Goal: Task Accomplishment & Management: Complete application form

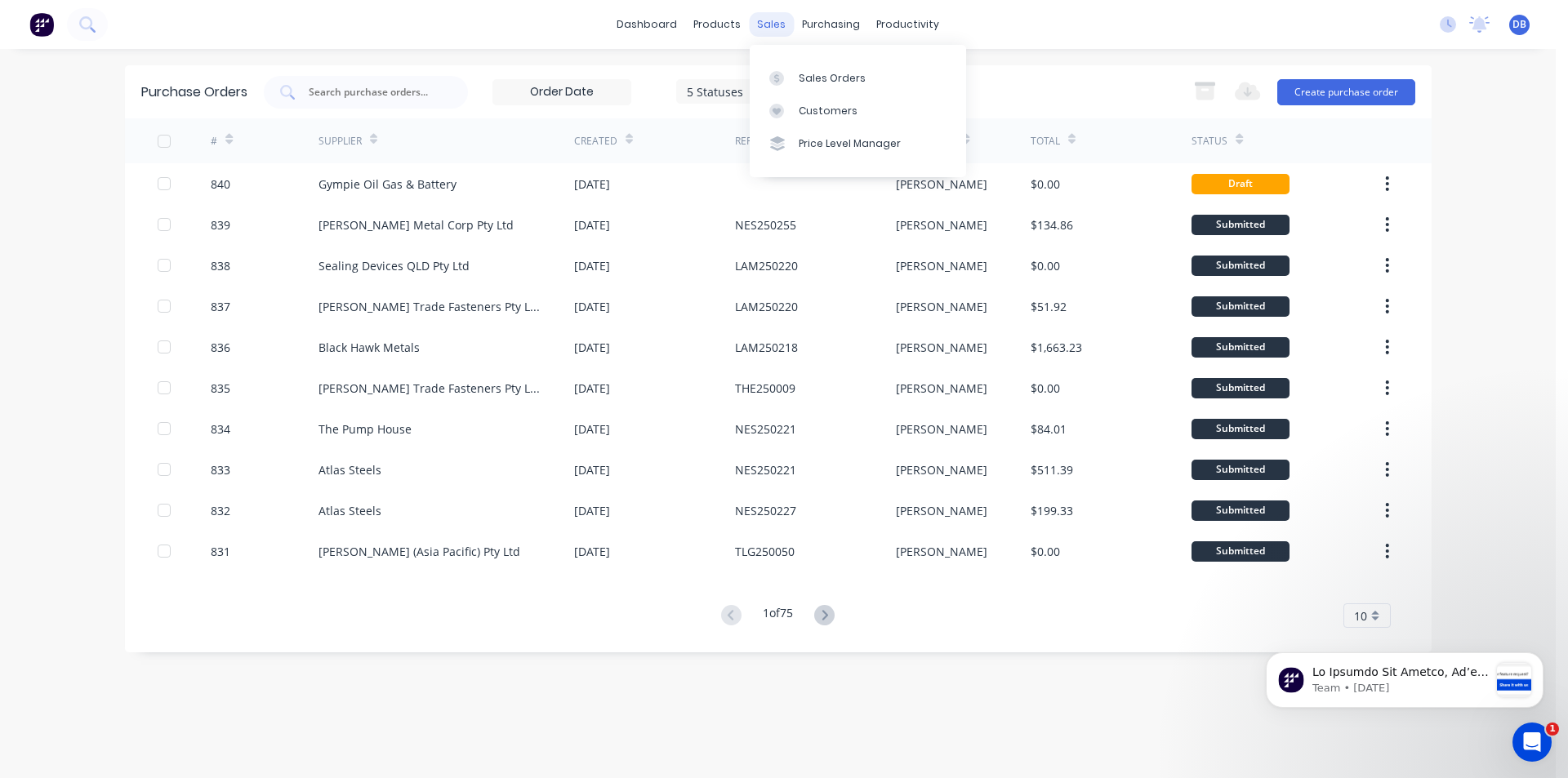
click at [764, 21] on div "sales" at bounding box center [771, 24] width 45 height 25
click at [805, 76] on div "Sales Orders" at bounding box center [832, 78] width 67 height 15
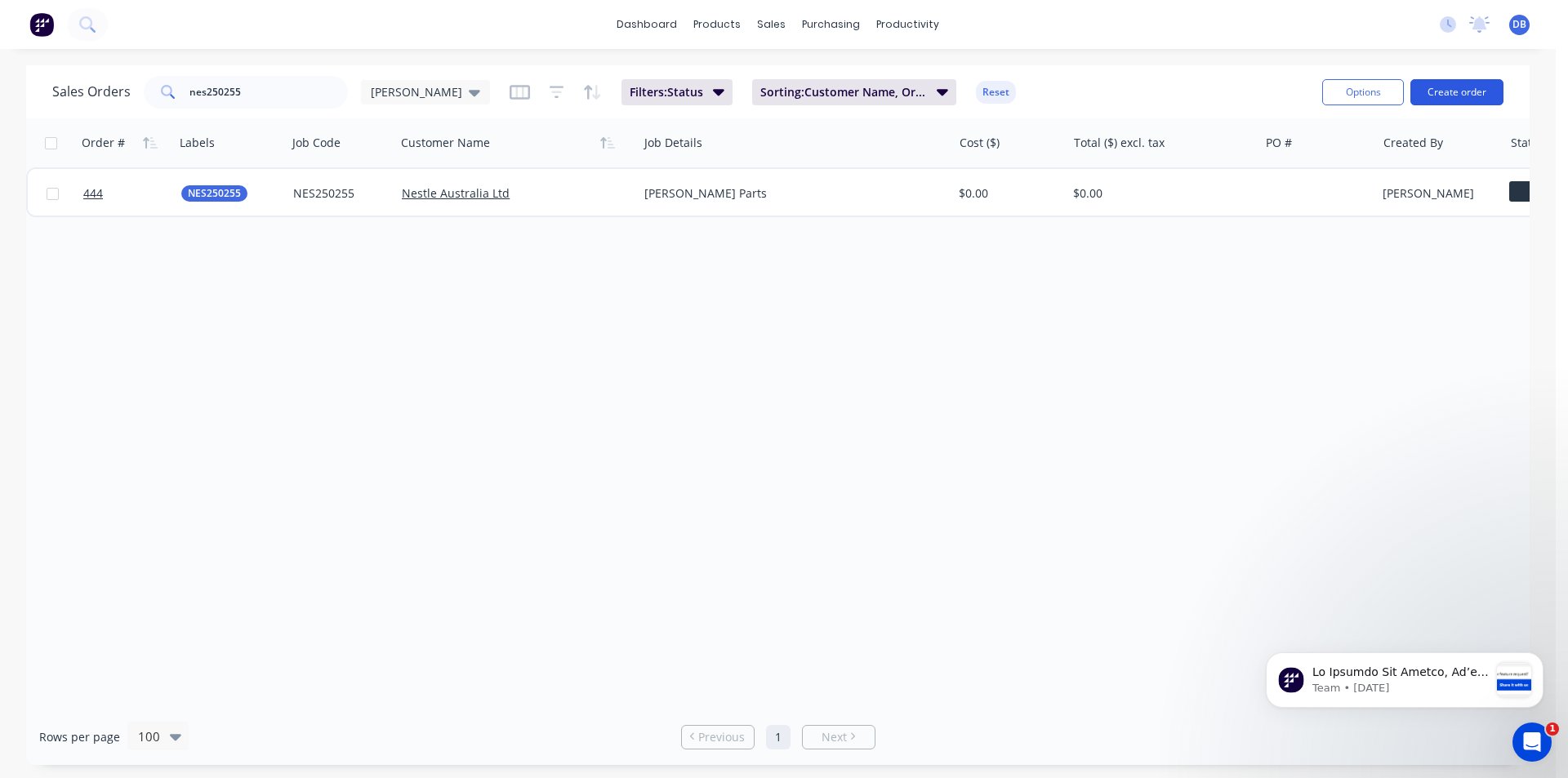
click at [1486, 93] on button "Create order" at bounding box center [1457, 92] width 93 height 27
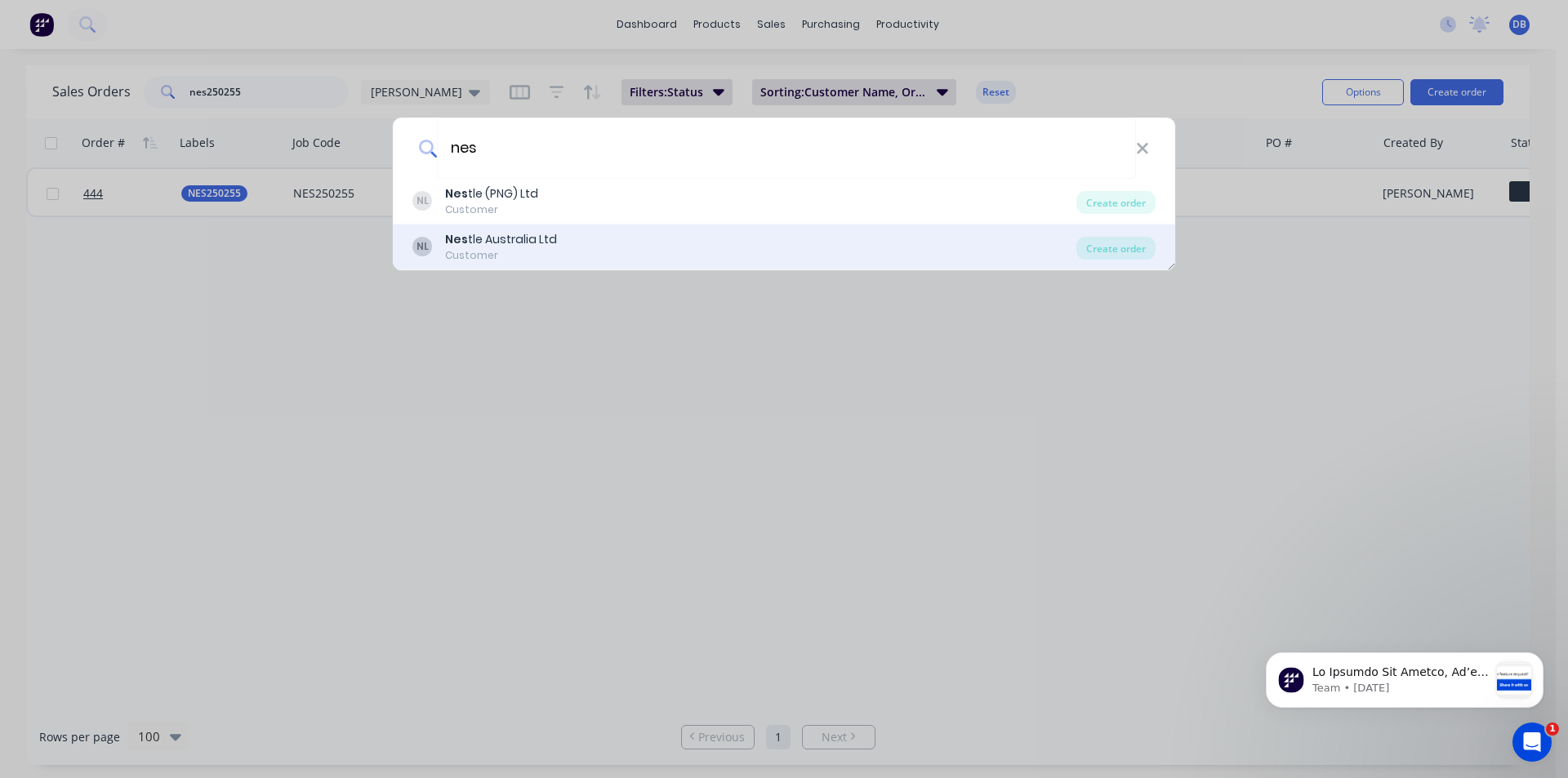
type input "nes"
click at [518, 242] on div "Nes tle Australia Ltd" at bounding box center [502, 239] width 112 height 17
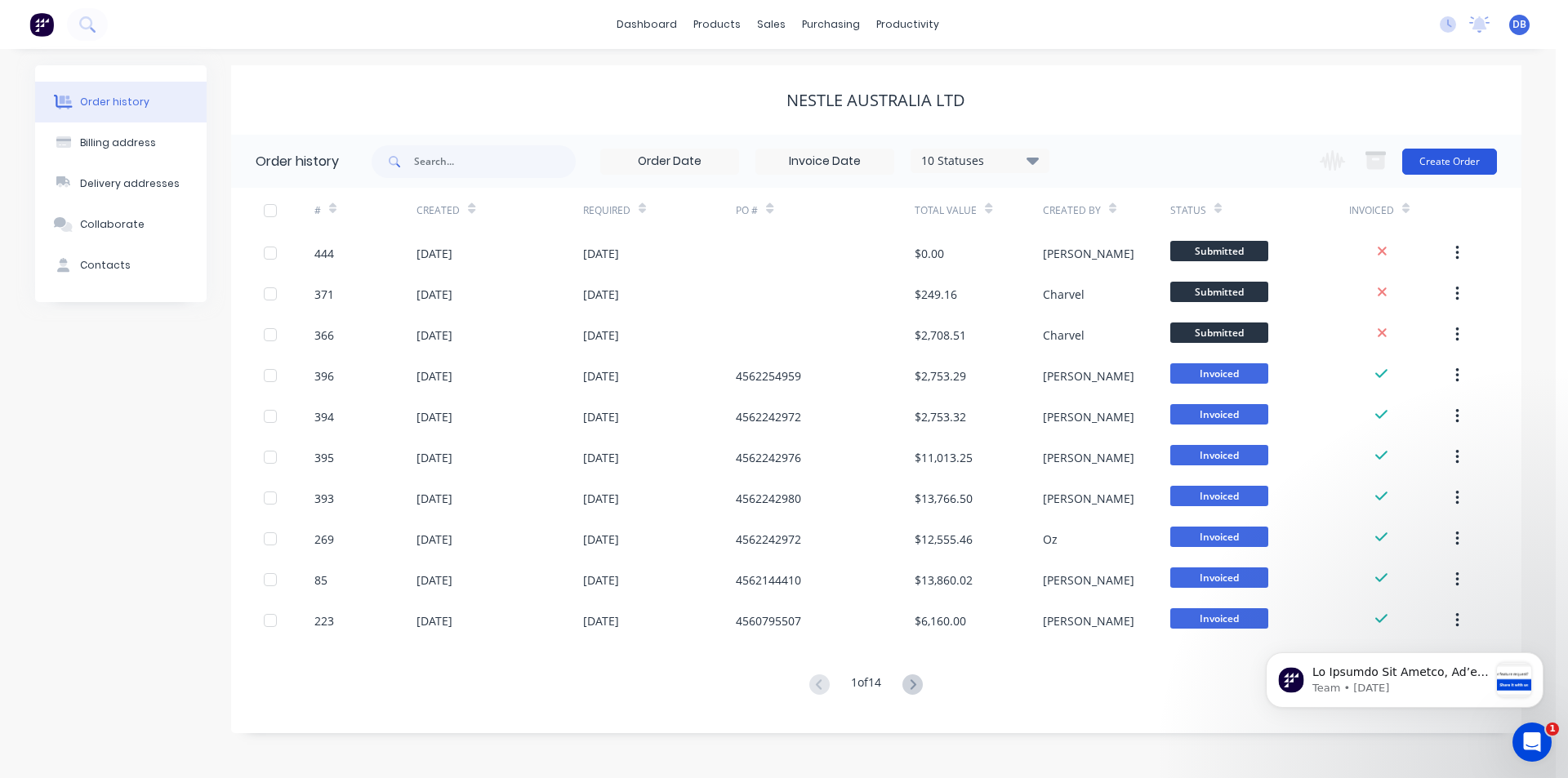
click at [1439, 169] on button "Create Order" at bounding box center [1450, 161] width 94 height 27
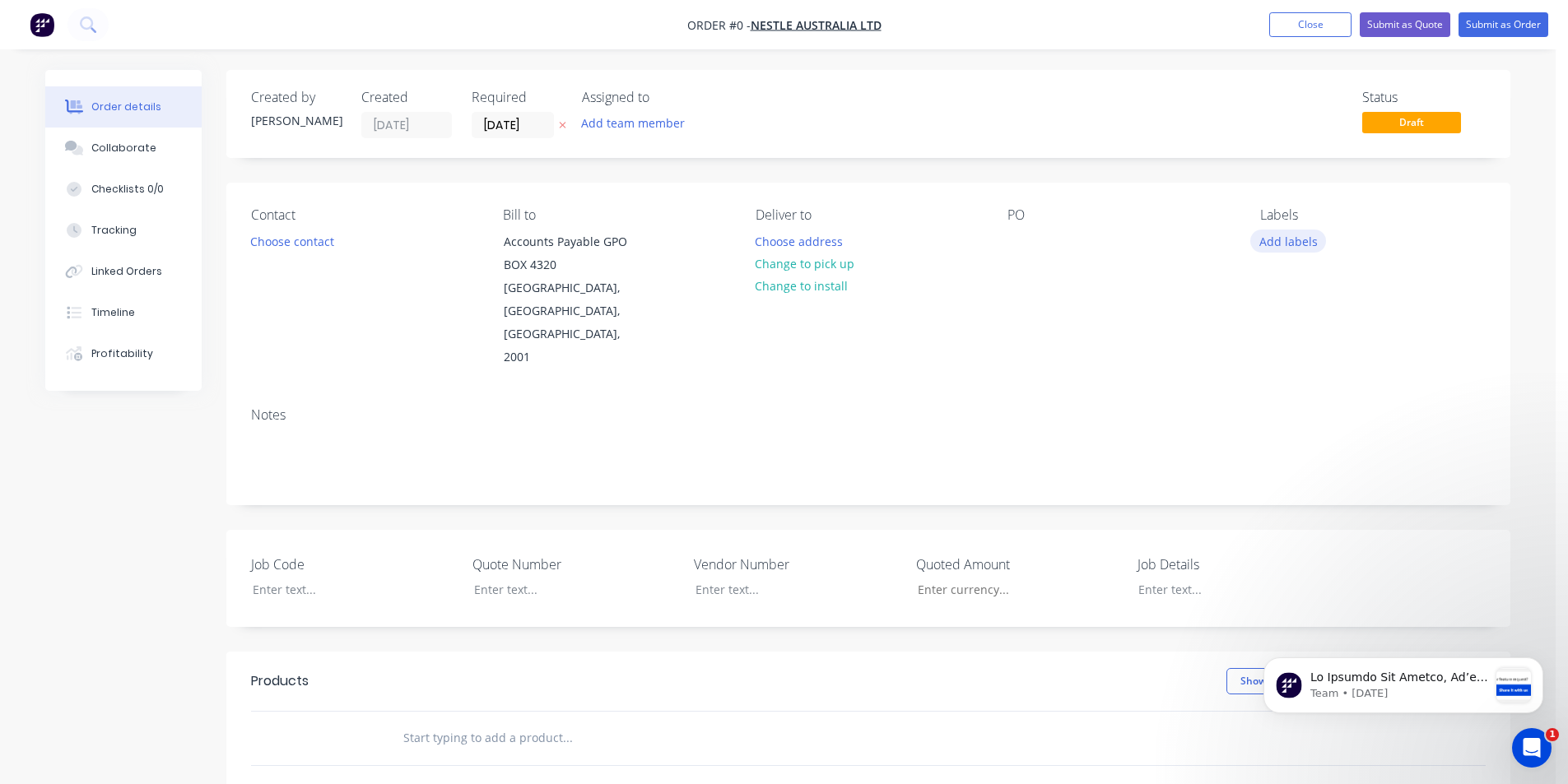
click at [1272, 245] on button "Add labels" at bounding box center [1288, 241] width 75 height 22
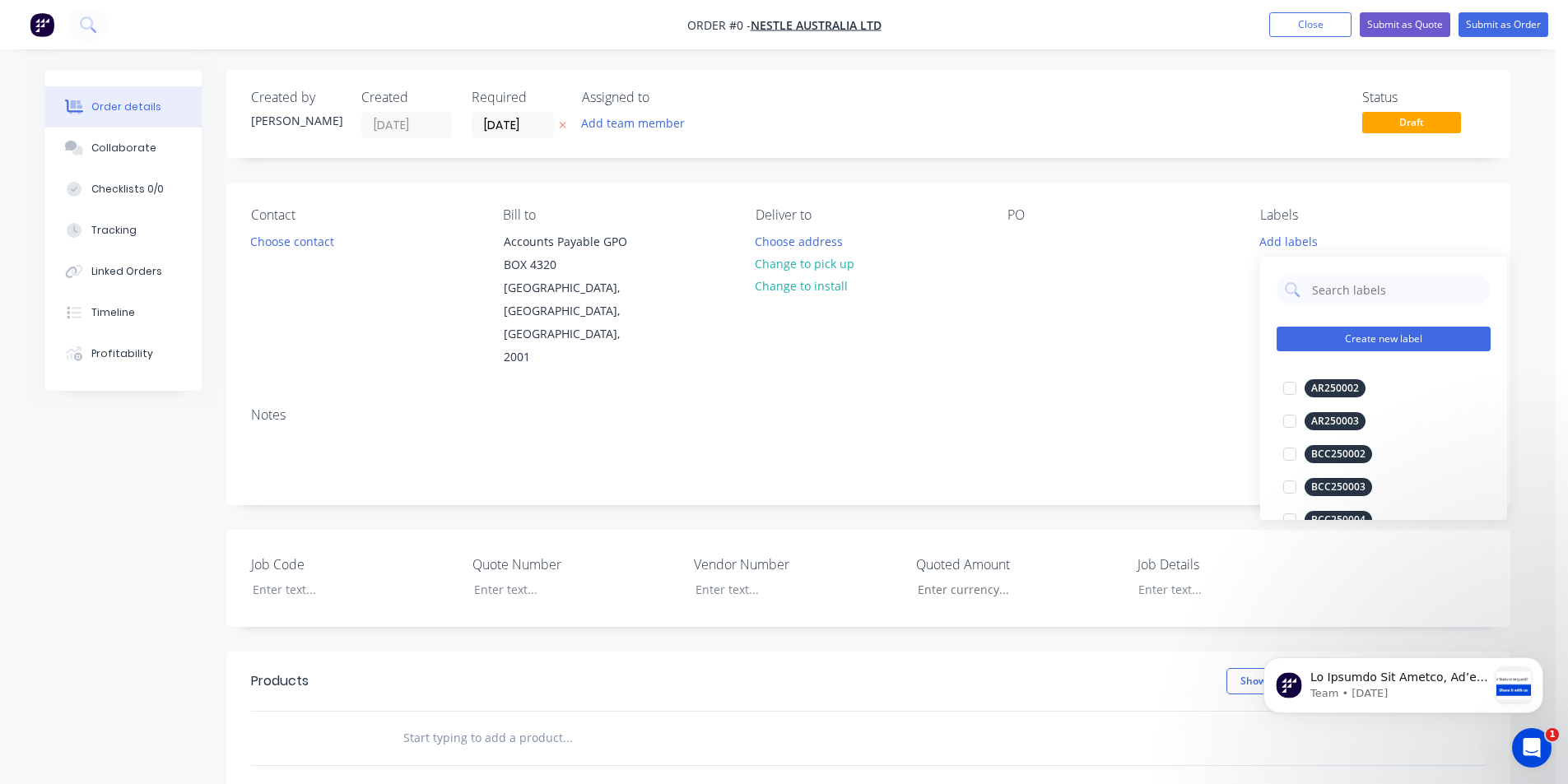
click at [1347, 344] on button "Create new label" at bounding box center [1384, 339] width 214 height 25
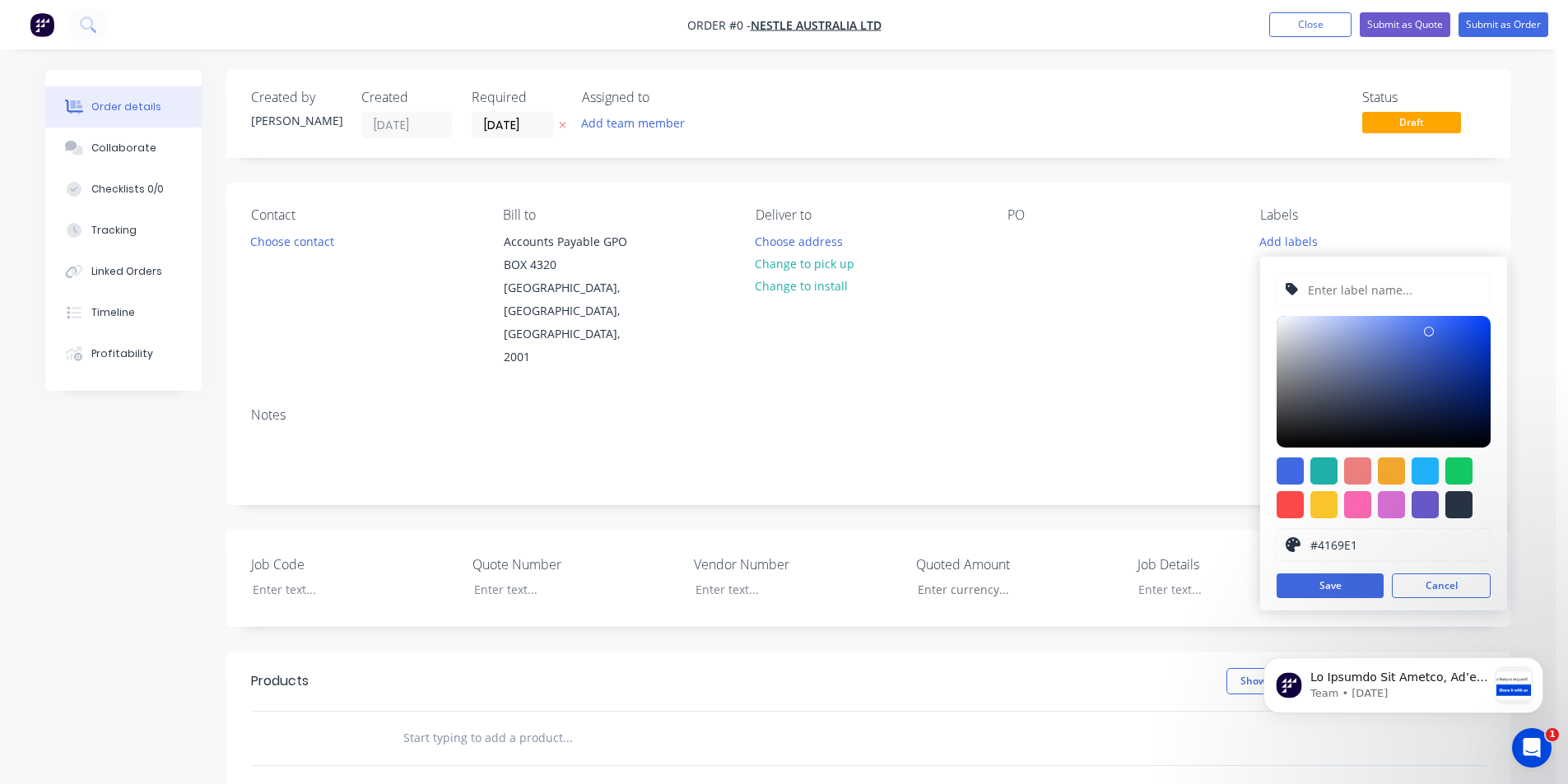
click at [1341, 288] on input "text" at bounding box center [1394, 290] width 175 height 32
type input "NES250257"
click at [1288, 468] on div at bounding box center [1289, 471] width 27 height 27
click at [1322, 577] on button "Save" at bounding box center [1330, 586] width 107 height 25
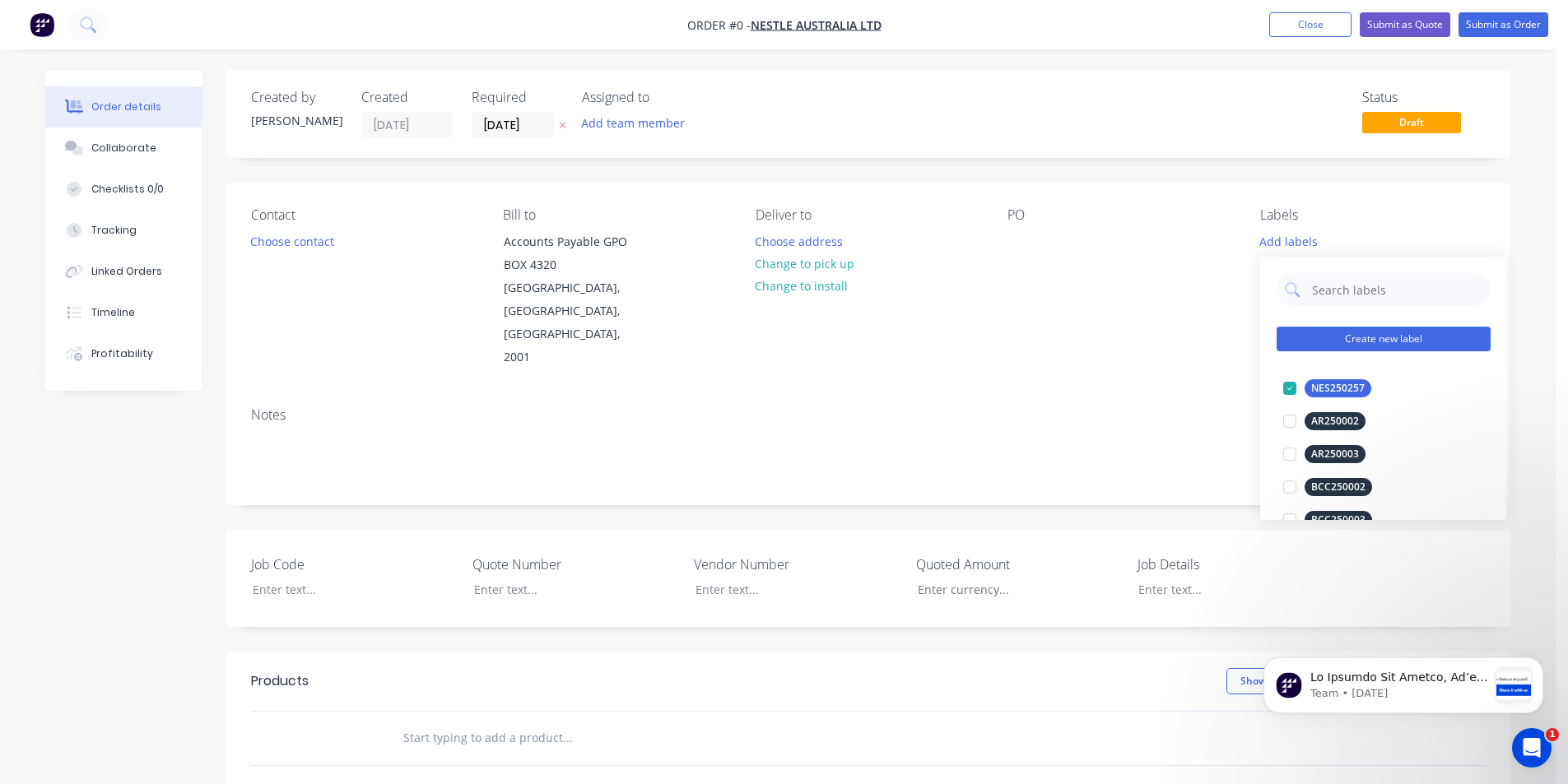
click at [1341, 336] on button "Create new label" at bounding box center [1384, 339] width 214 height 25
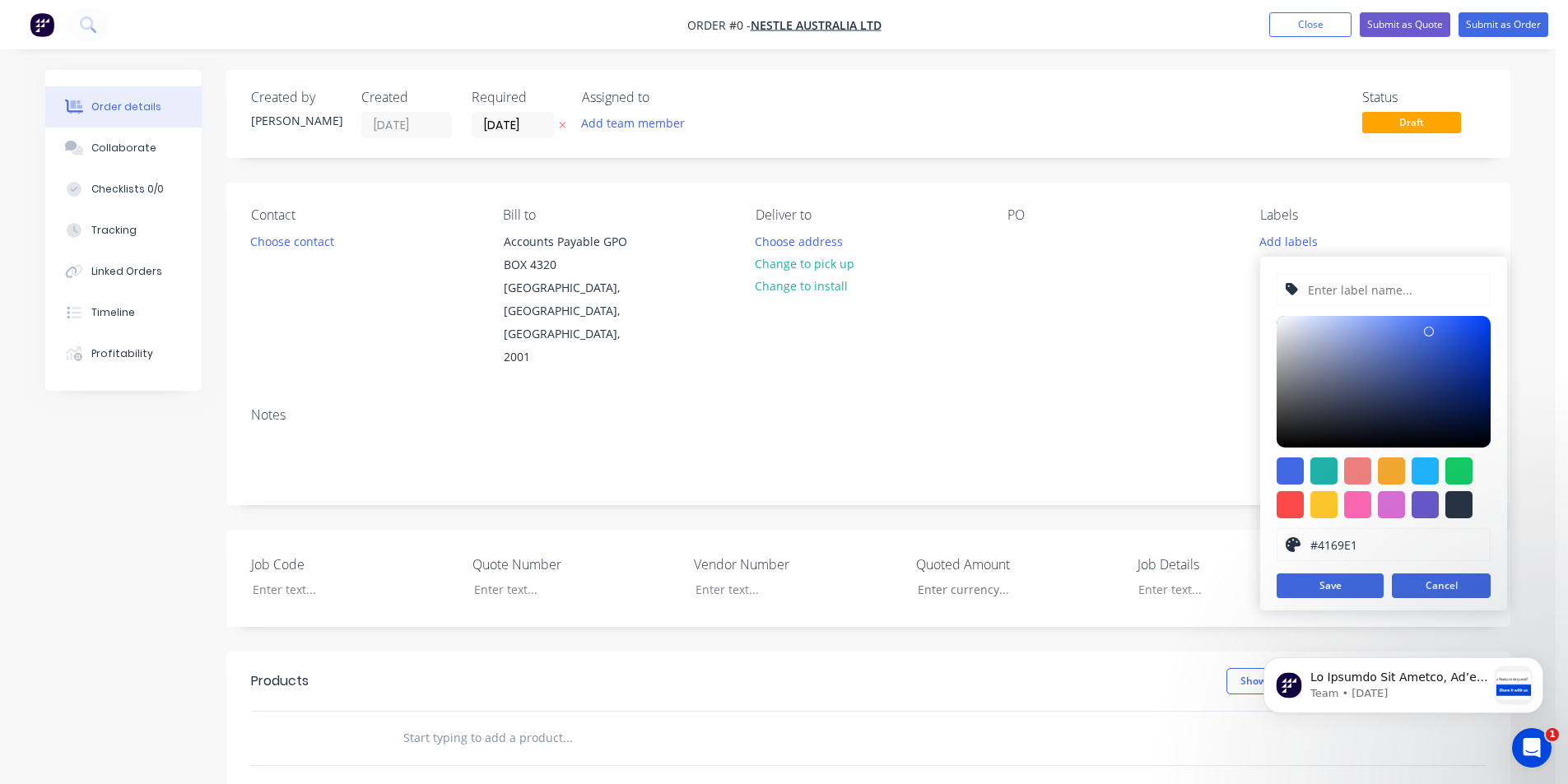
click at [1439, 581] on button "Cancel" at bounding box center [1441, 586] width 99 height 25
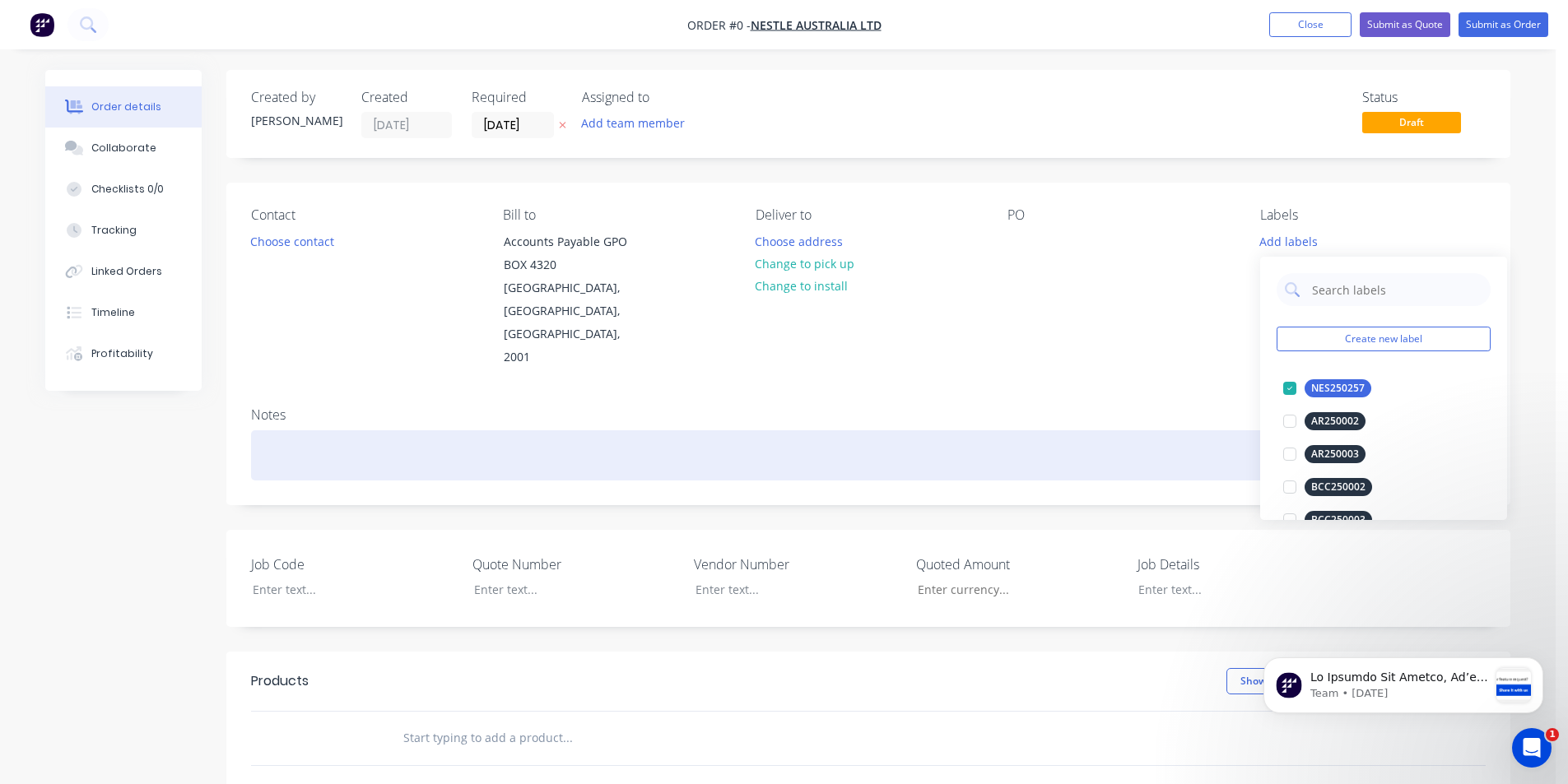
click at [1094, 392] on div "Order details Collaborate Checklists 0/0 Tracking Linked Orders Timeline Profit…" at bounding box center [777, 628] width 1498 height 1116
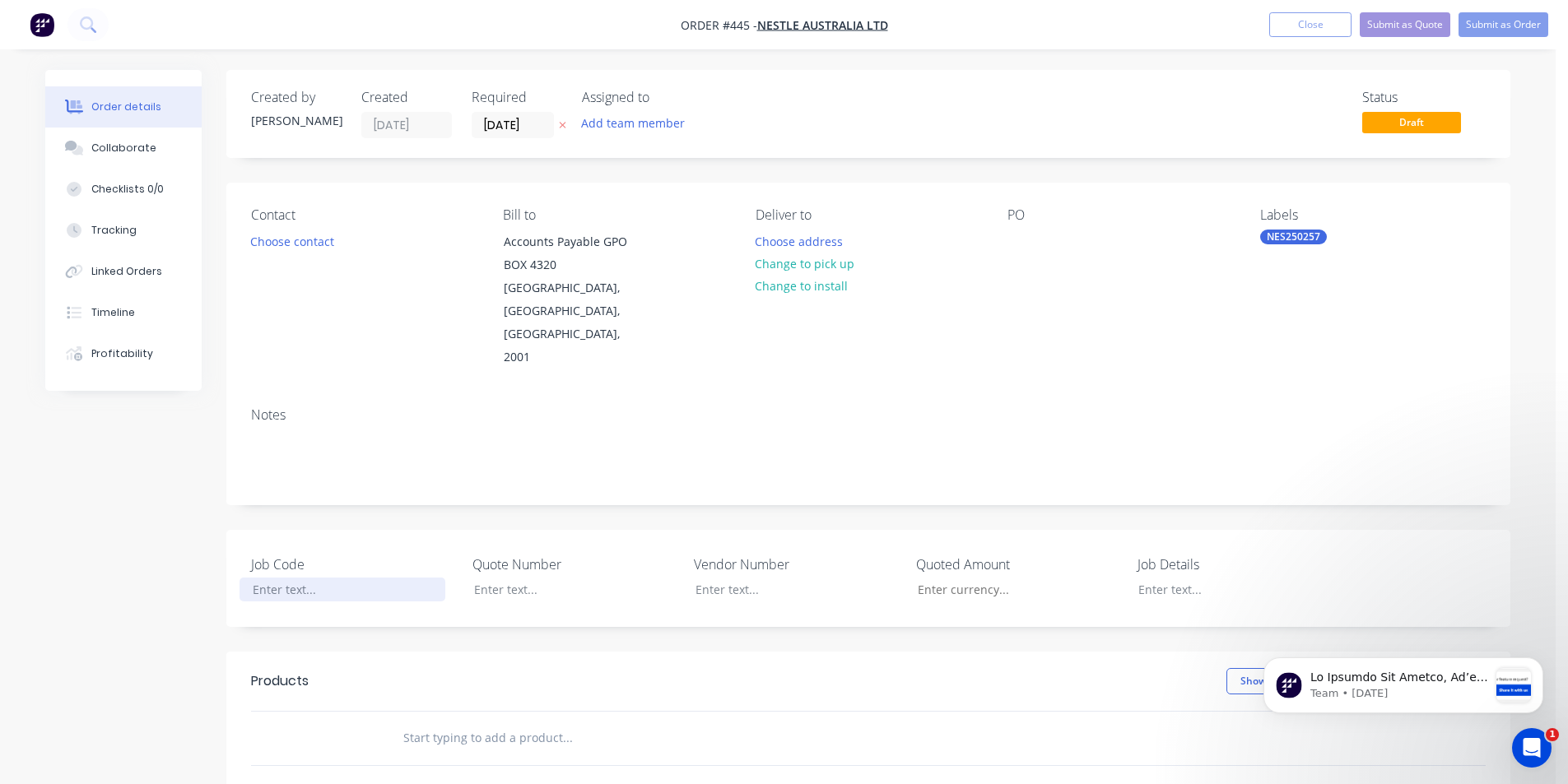
click at [267, 578] on div at bounding box center [343, 590] width 206 height 24
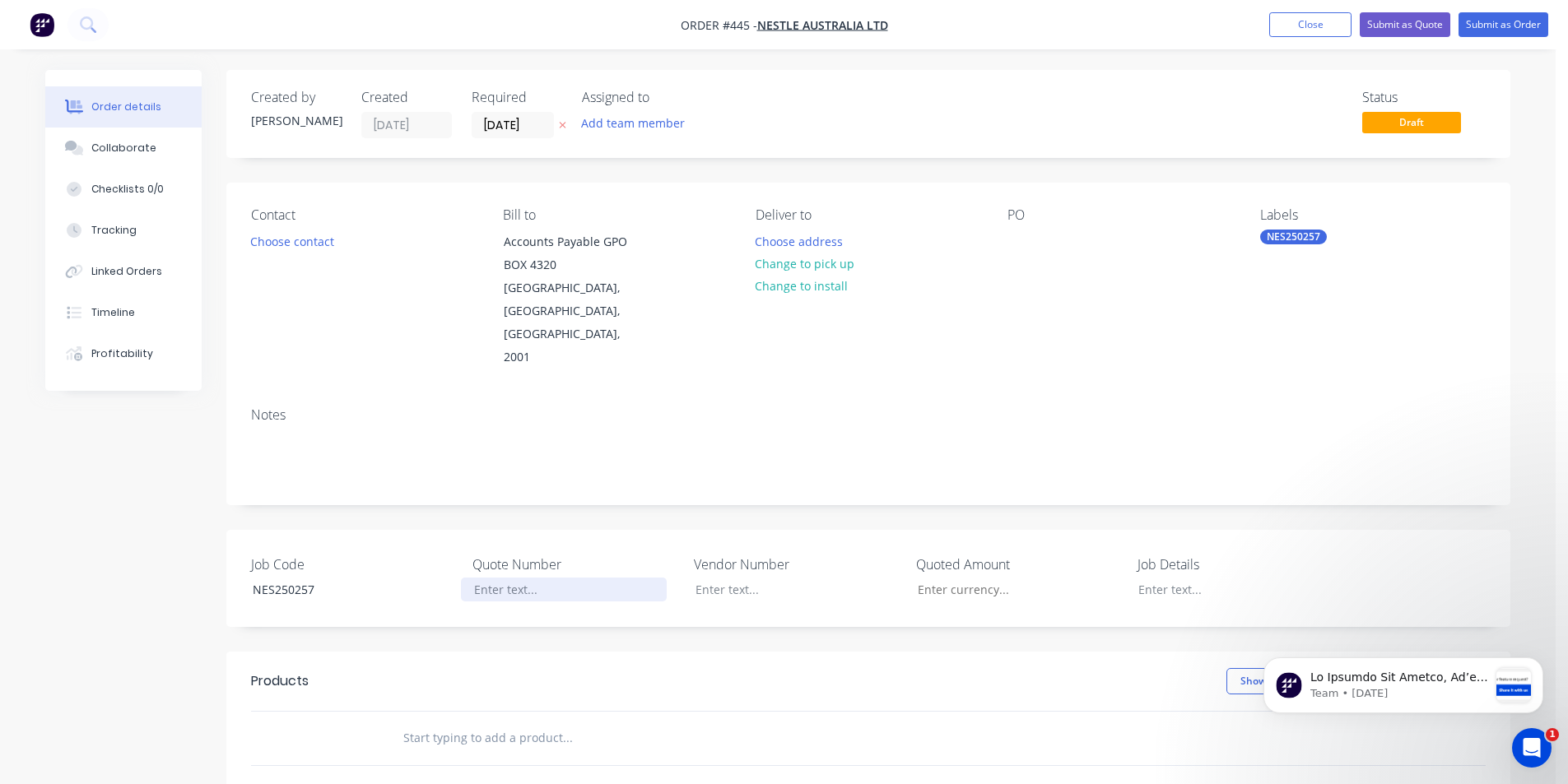
click at [498, 578] on div at bounding box center [564, 590] width 206 height 24
click at [944, 578] on input "Job Code" at bounding box center [1012, 590] width 217 height 25
type input "$360.00"
click at [1176, 578] on div at bounding box center [1228, 590] width 206 height 24
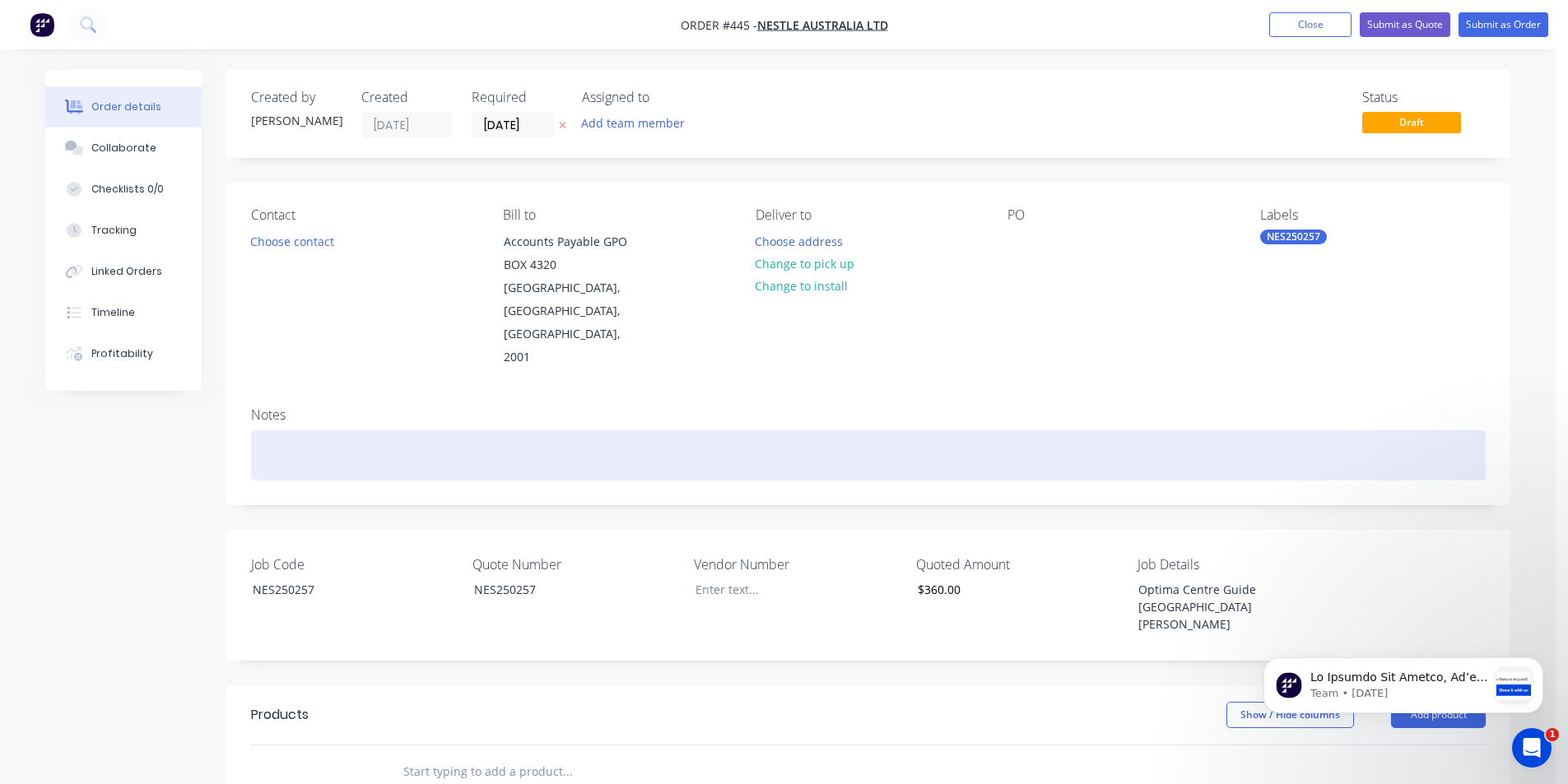
click at [452, 430] on div at bounding box center [868, 455] width 1235 height 51
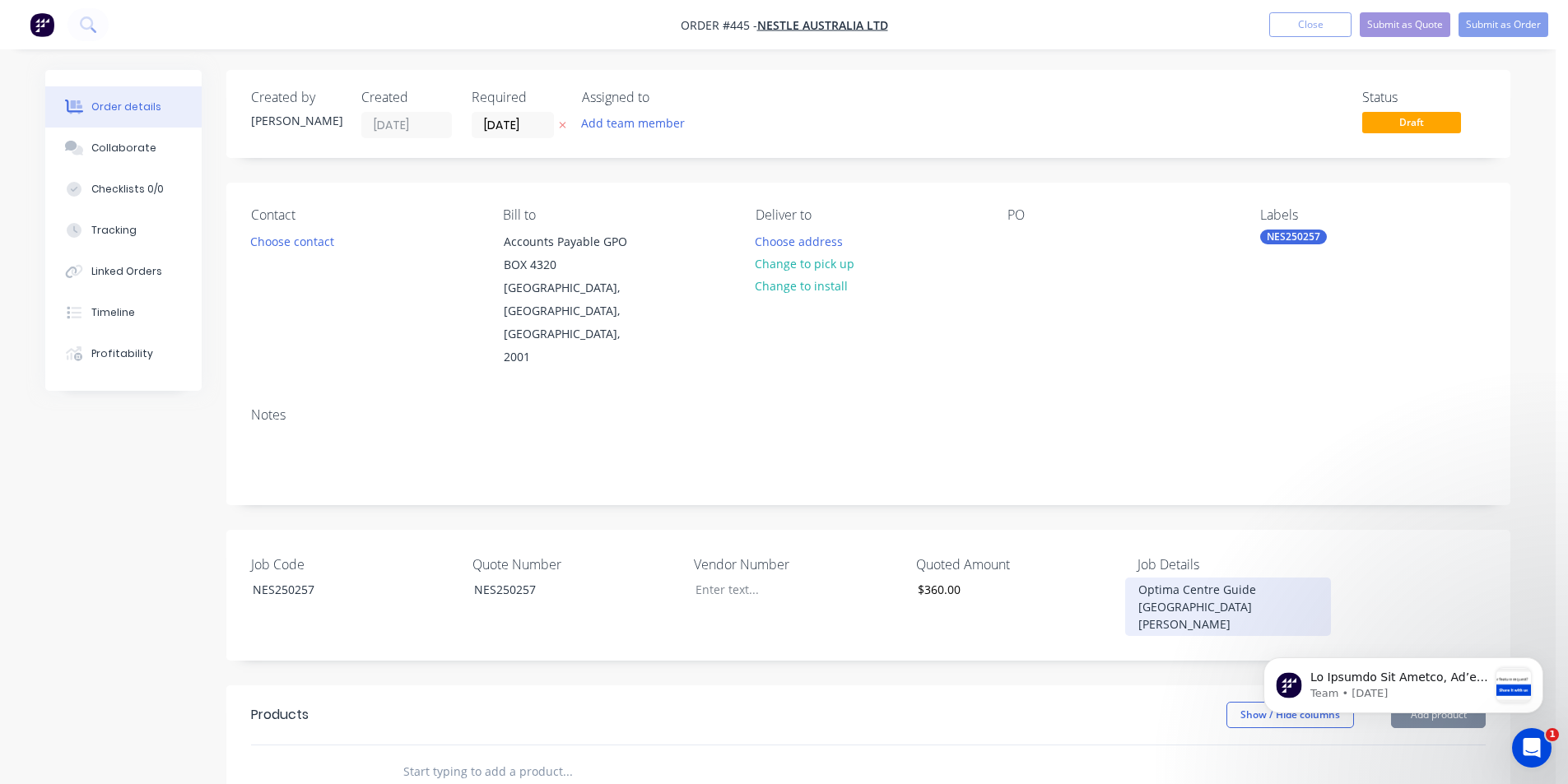
click at [1133, 578] on div "Optima Centre Guide [GEOGRAPHIC_DATA][PERSON_NAME]" at bounding box center [1228, 607] width 206 height 58
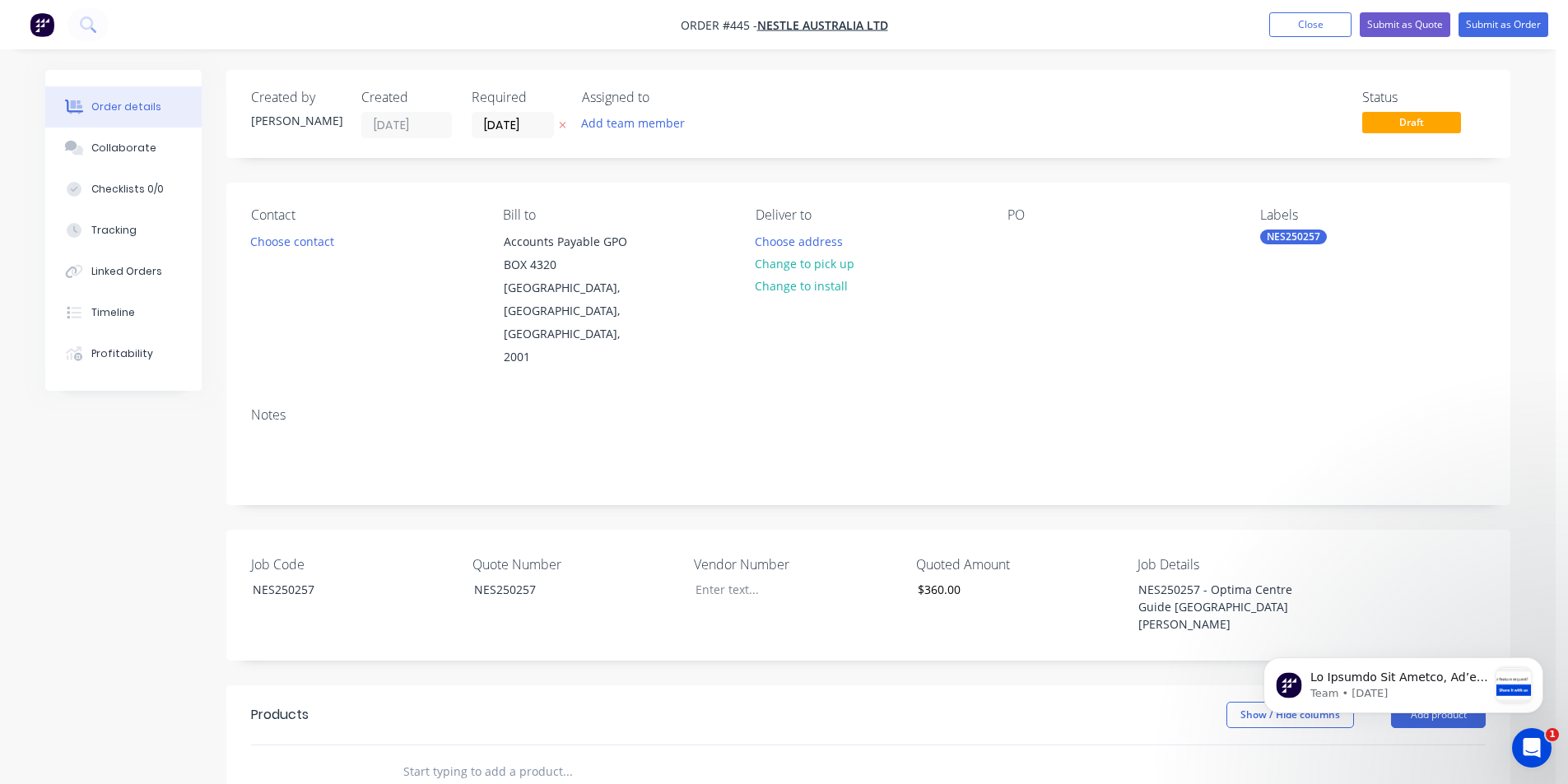
click at [1429, 647] on div "Team • [DATE]" at bounding box center [1403, 611] width 303 height 206
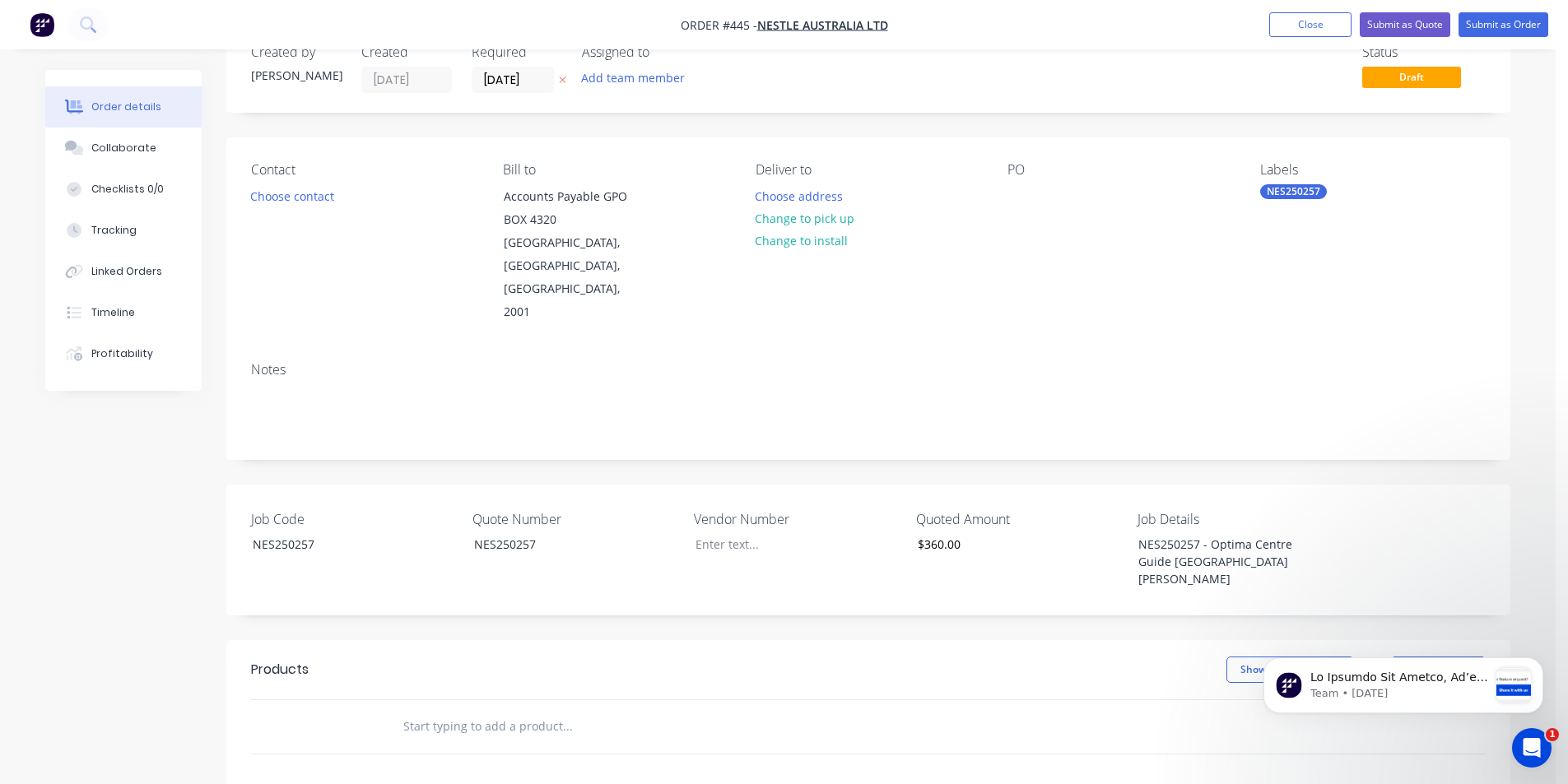
scroll to position [82, 0]
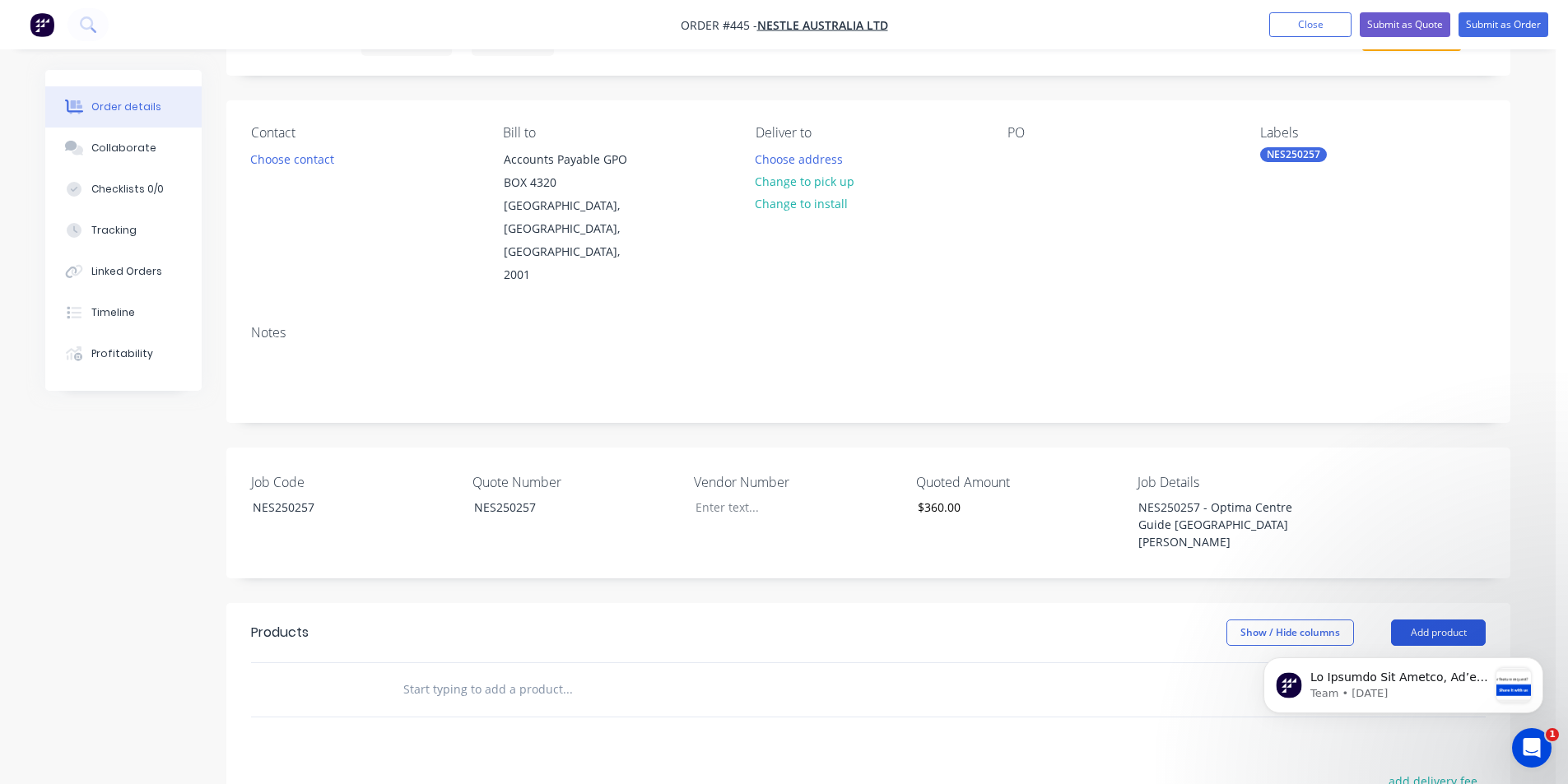
click at [1446, 619] on button "Add product" at bounding box center [1437, 632] width 94 height 27
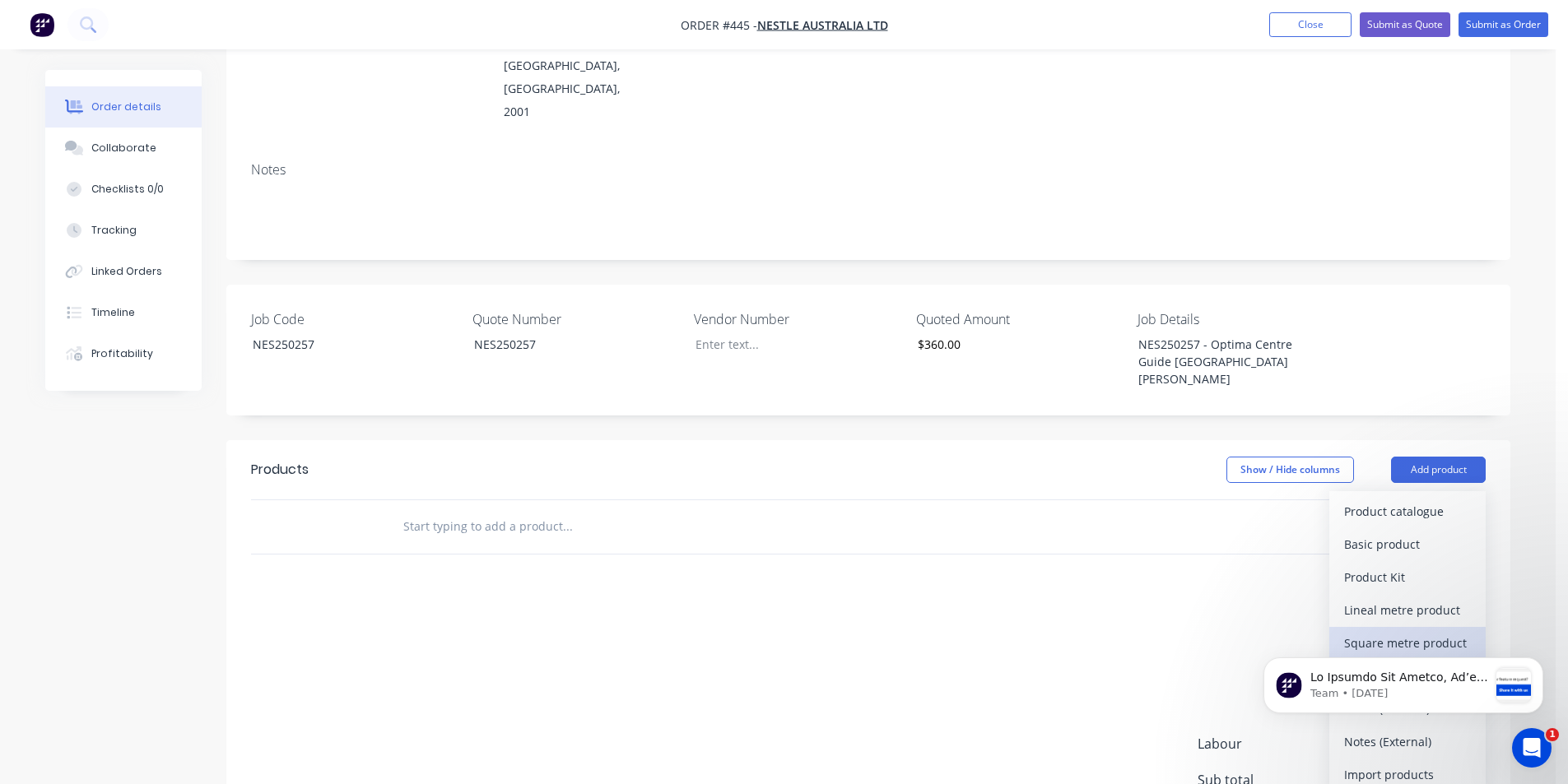
scroll to position [247, 0]
click at [1400, 498] on div "Product catalogue" at bounding box center [1407, 509] width 127 height 24
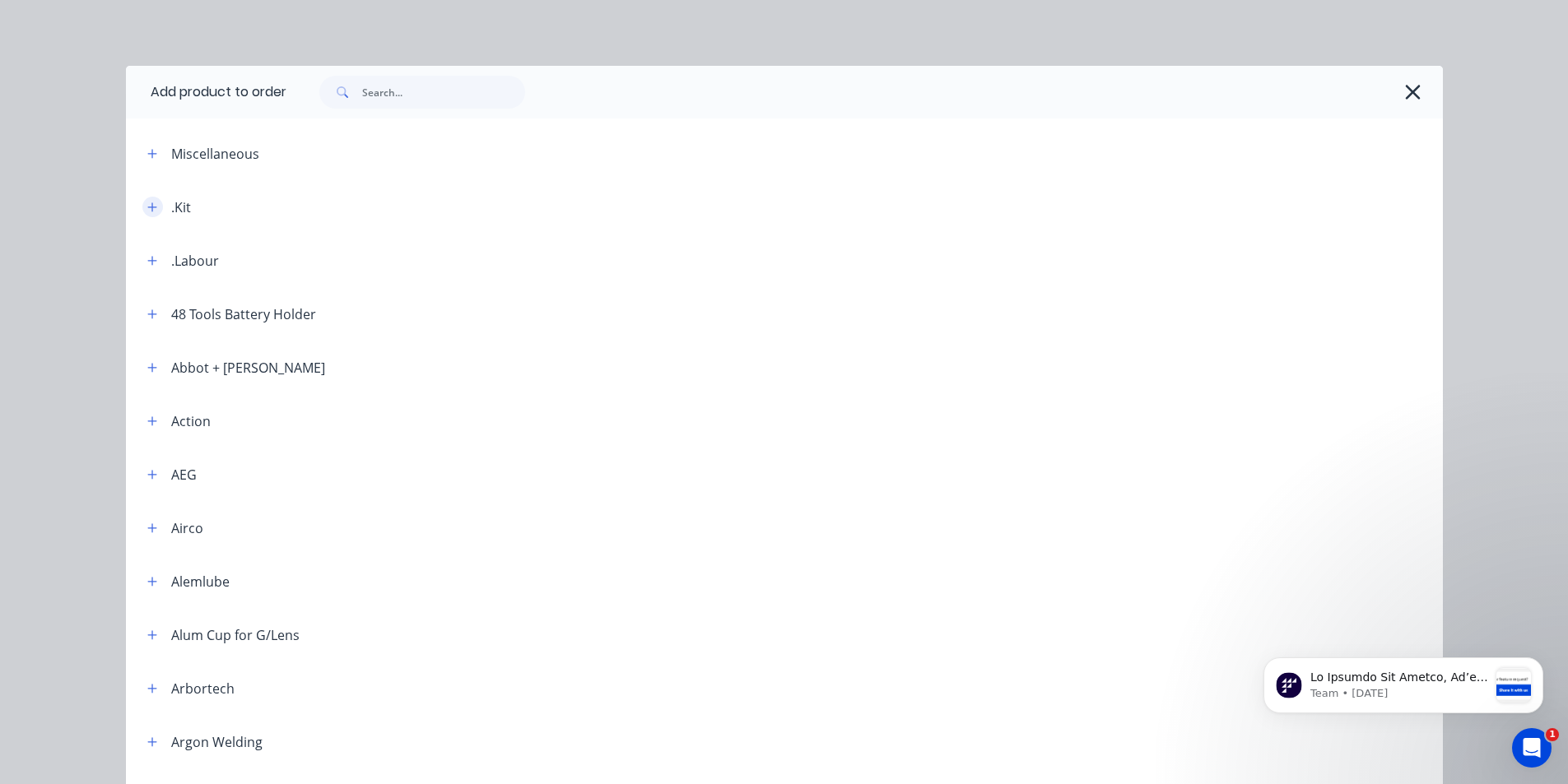
click at [152, 211] on button "button" at bounding box center [153, 206] width 21 height 21
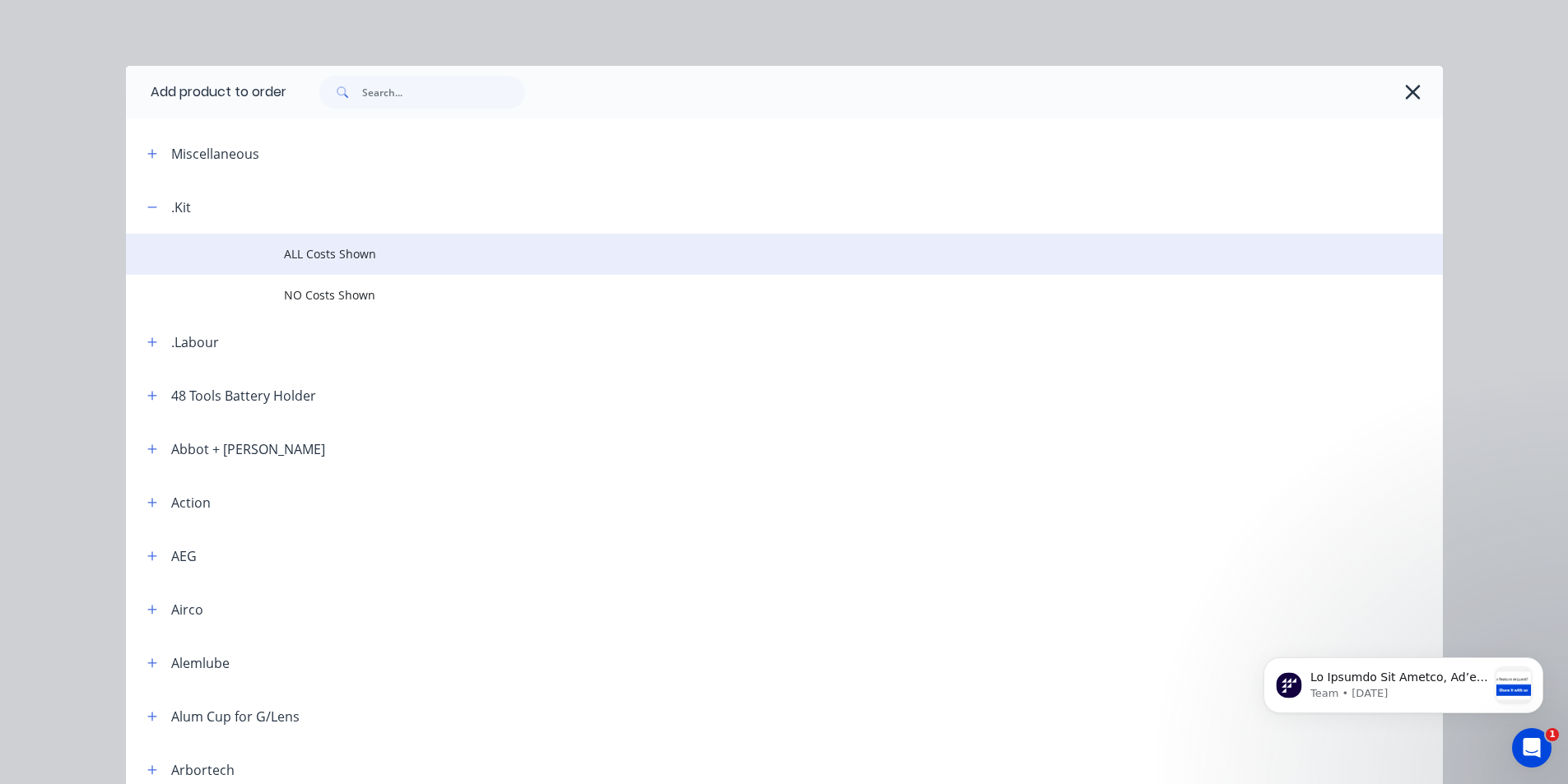
click at [310, 260] on span "ALL Costs Shown" at bounding box center [746, 253] width 927 height 17
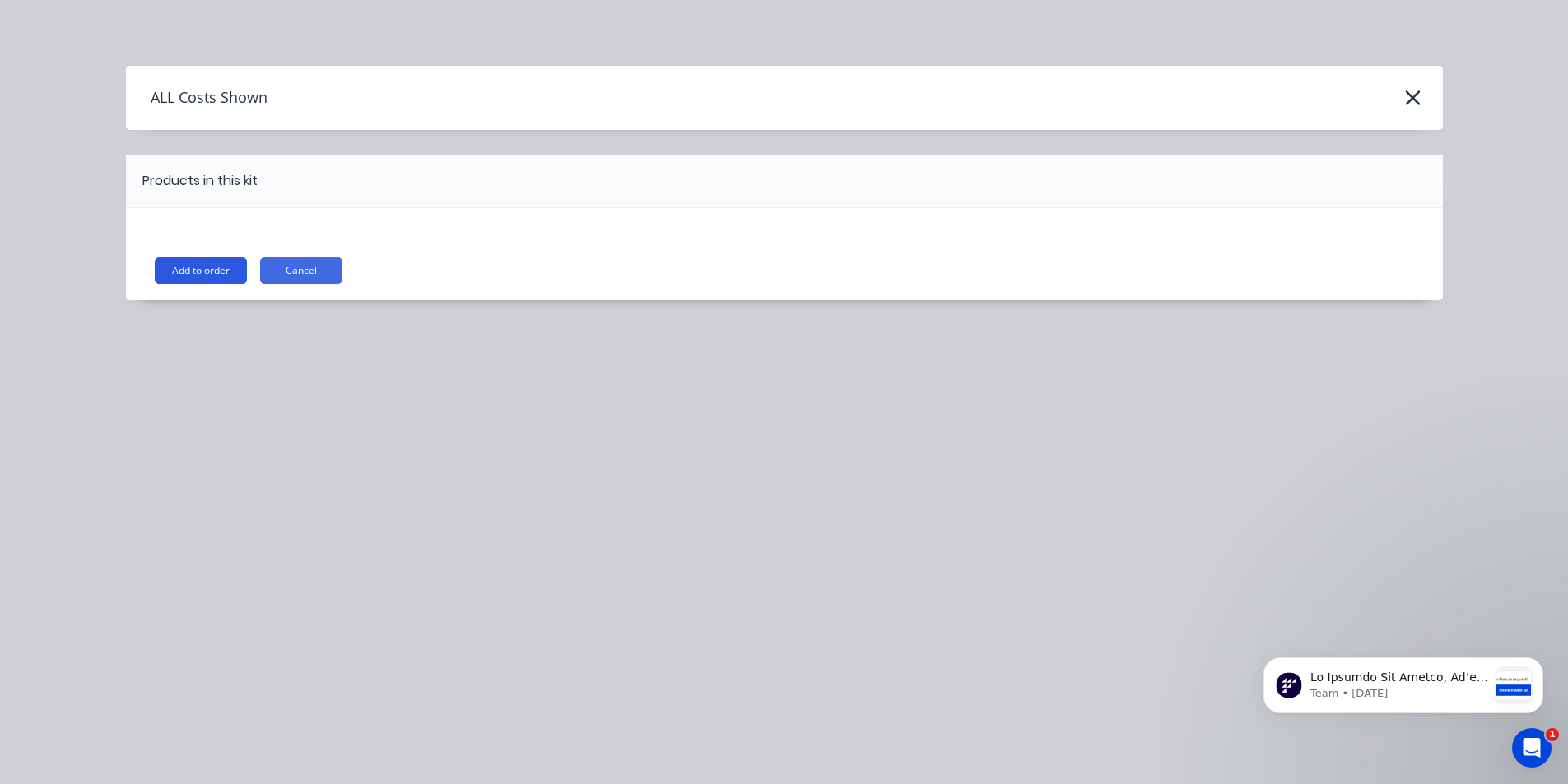
click at [216, 273] on button "Add to order" at bounding box center [200, 271] width 92 height 27
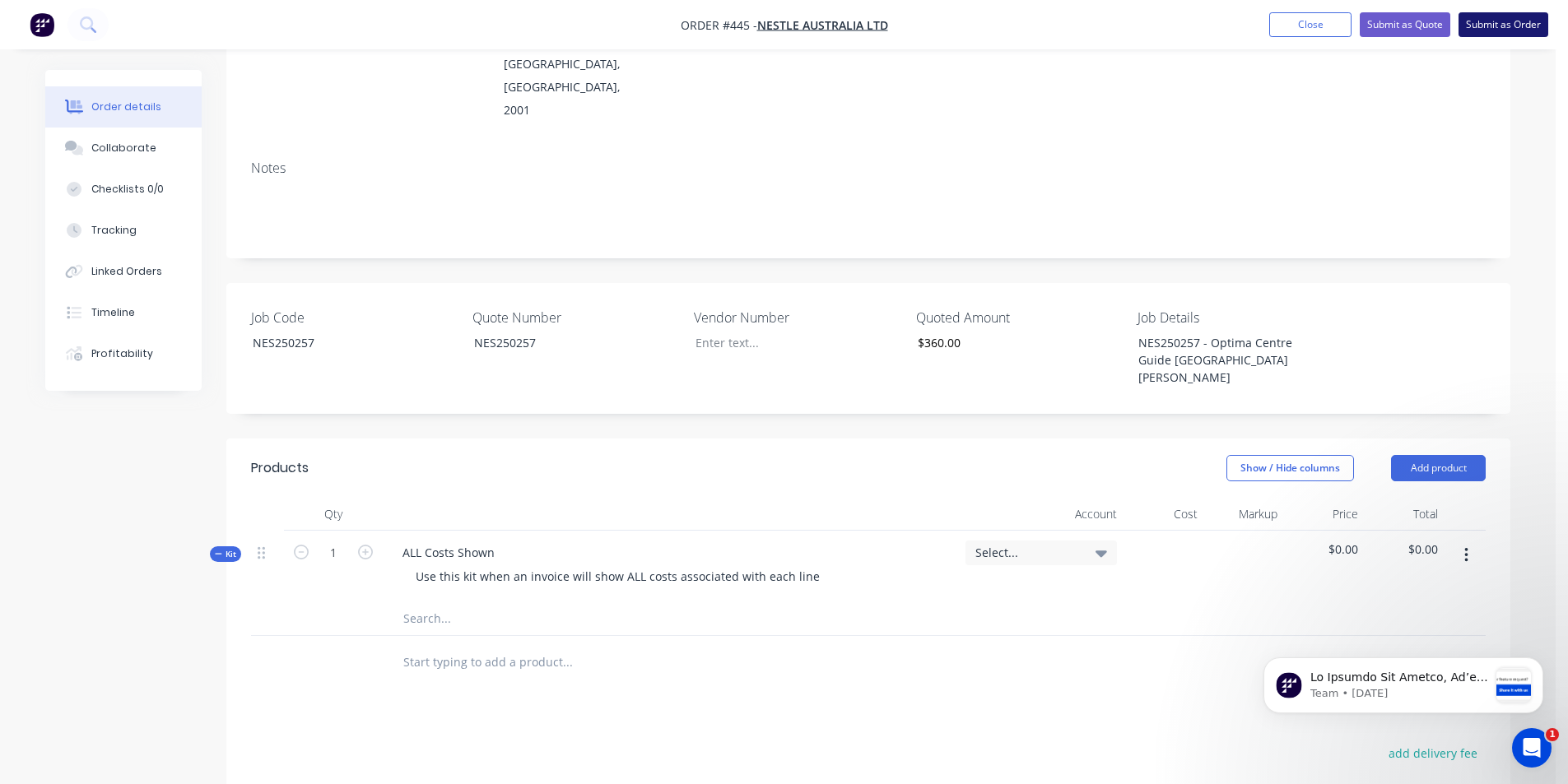
click at [1512, 27] on button "Submit as Order" at bounding box center [1503, 24] width 90 height 25
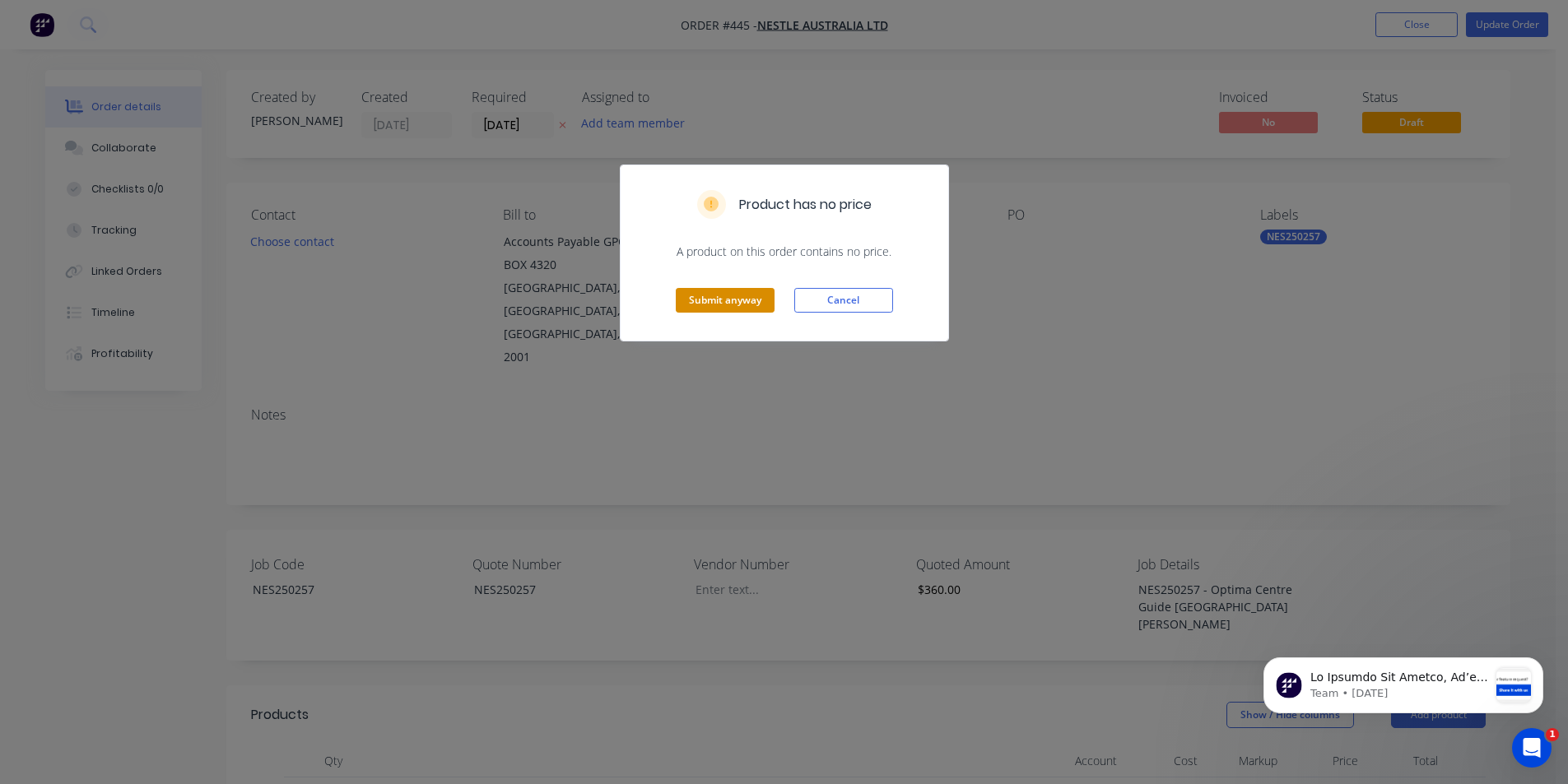
click at [735, 301] on button "Submit anyway" at bounding box center [726, 300] width 99 height 25
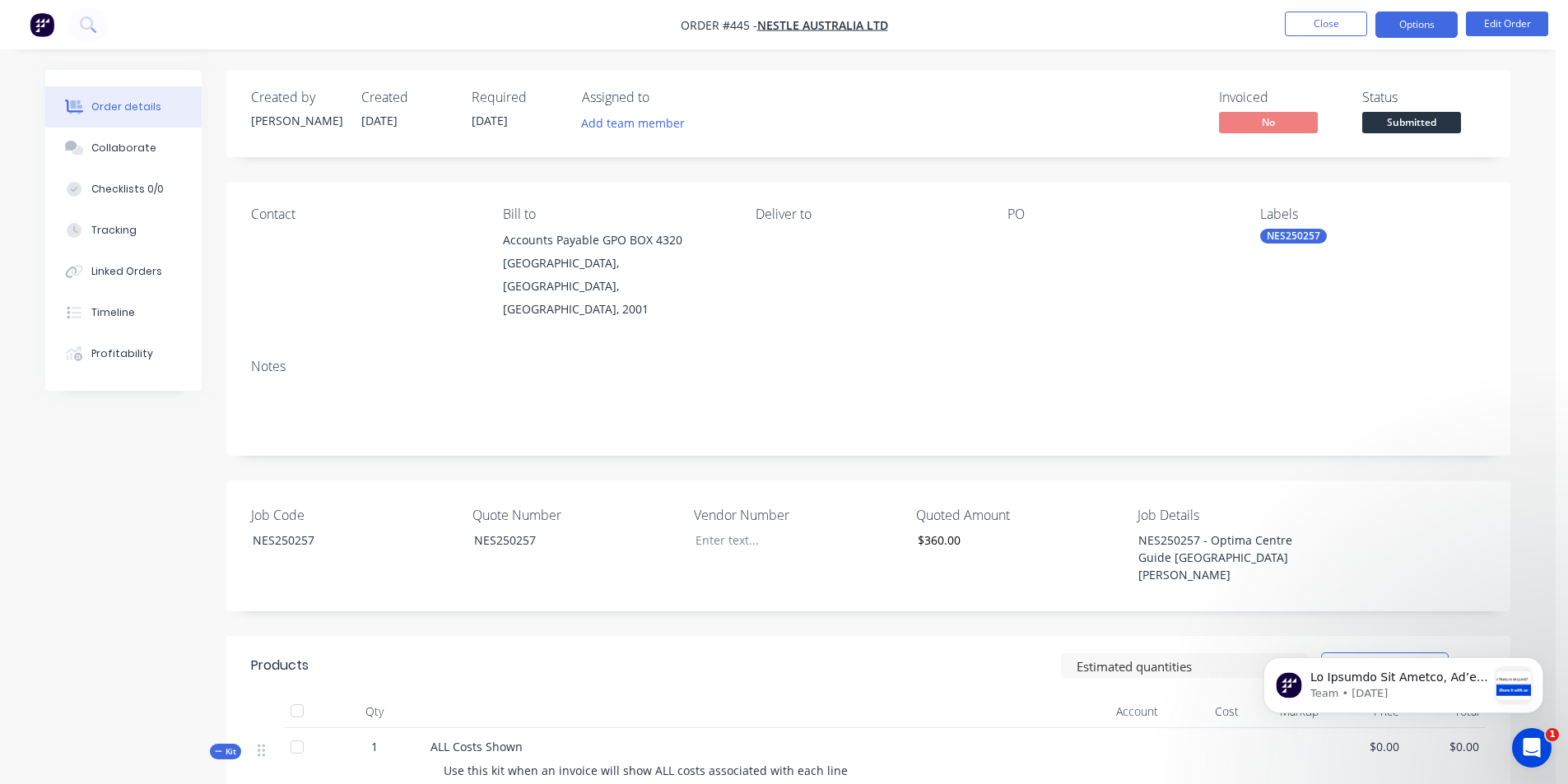
click at [1416, 20] on button "Options" at bounding box center [1416, 25] width 82 height 27
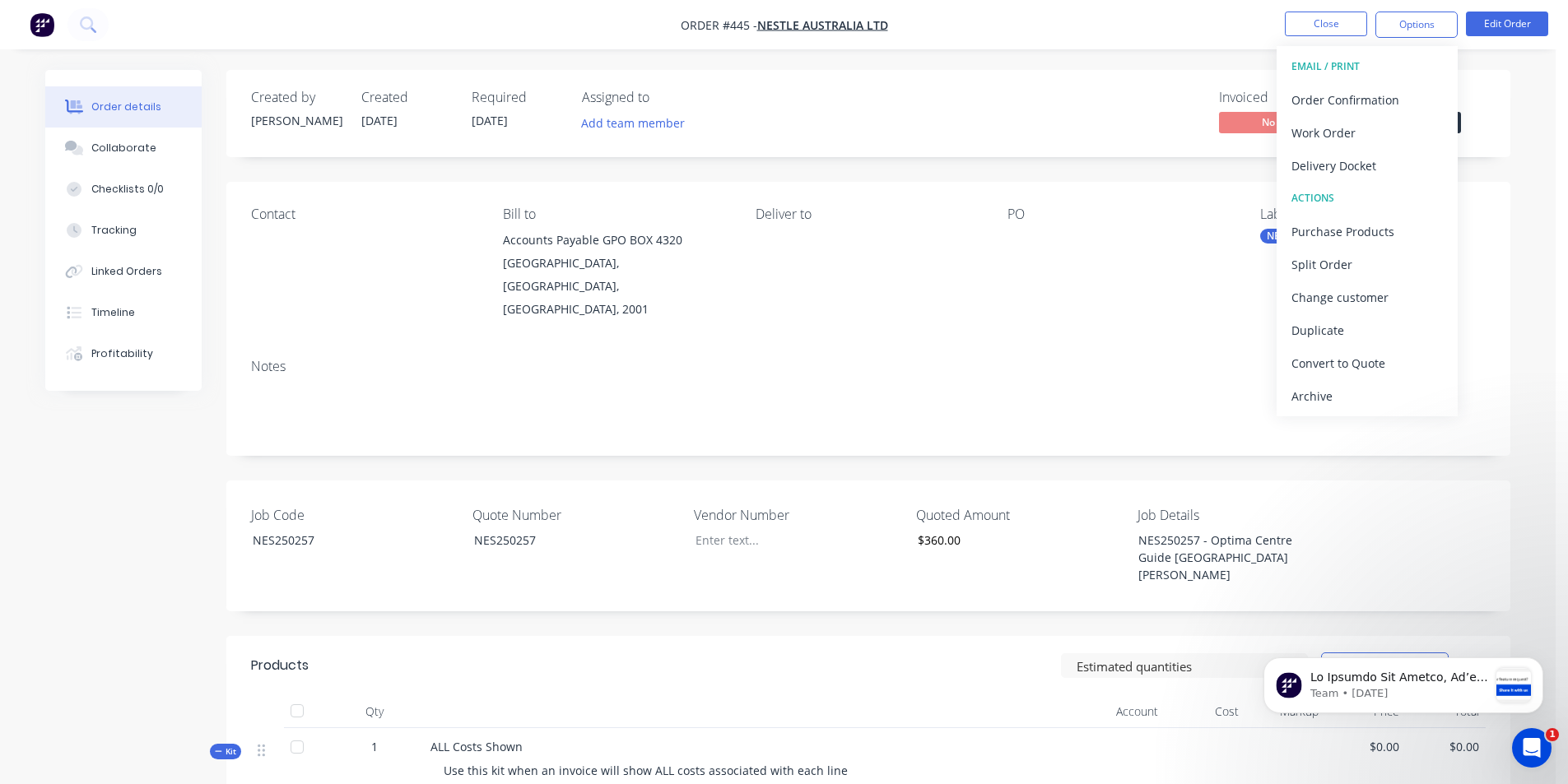
click at [1339, 65] on div "EMAIL / PRINT" at bounding box center [1367, 66] width 152 height 22
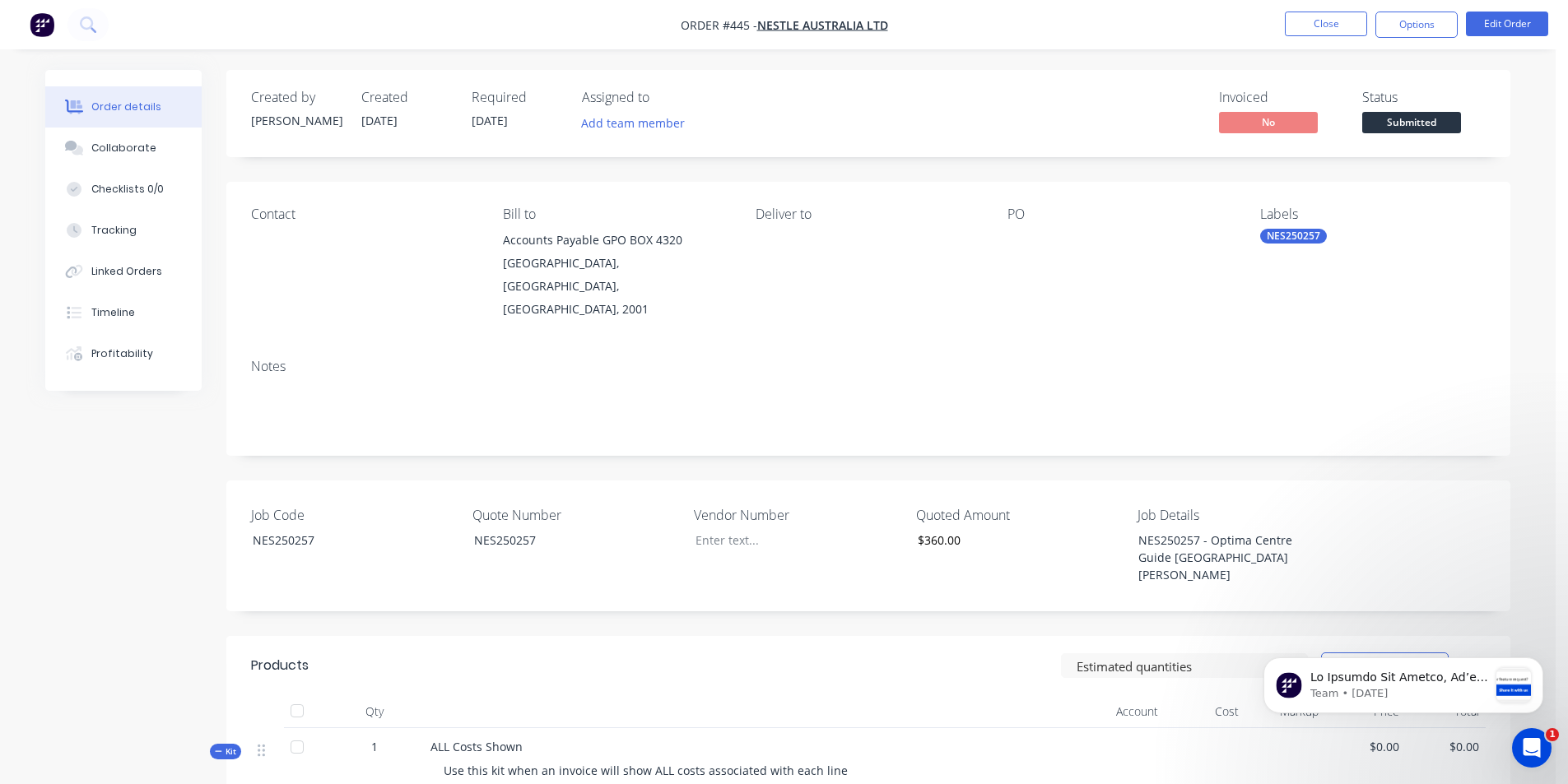
click at [1516, 269] on div "Order details Collaborate Checklists 0/0 Tracking Linked Orders Timeline Profit…" at bounding box center [777, 580] width 1498 height 1020
click at [1427, 18] on button "Options" at bounding box center [1416, 25] width 82 height 27
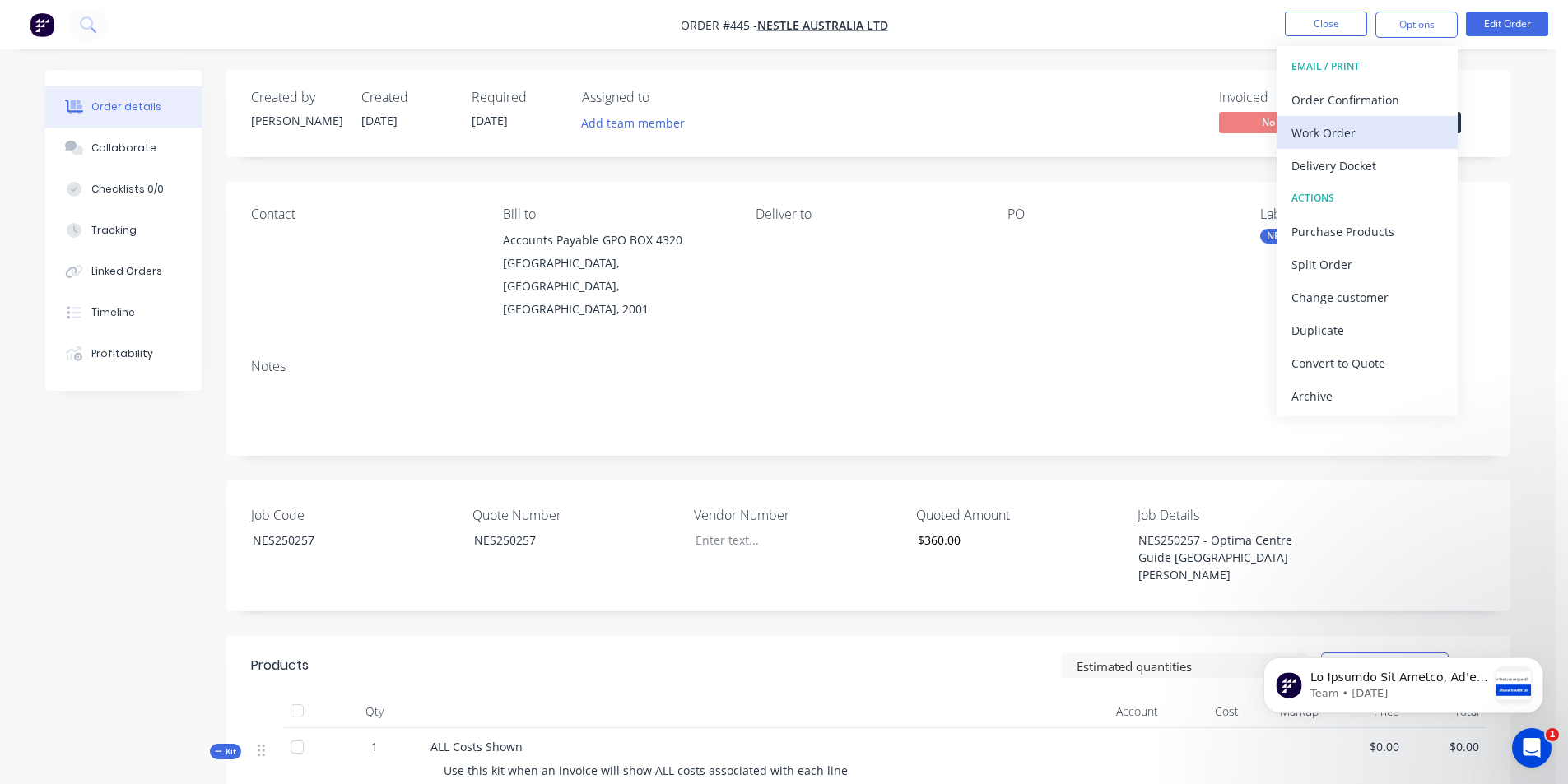
click at [1381, 127] on div "Work Order" at bounding box center [1367, 133] width 152 height 24
click at [1335, 138] on div "With pricing" at bounding box center [1367, 133] width 152 height 24
